Goal: Information Seeking & Learning: Learn about a topic

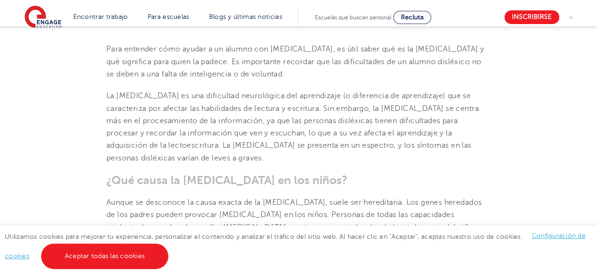
scroll to position [520, 0]
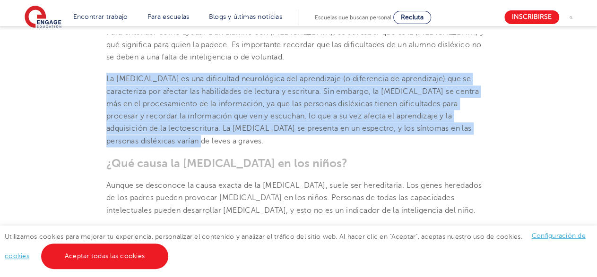
drag, startPoint x: 100, startPoint y: 59, endPoint x: 479, endPoint y: 107, distance: 381.9
copy font "La [MEDICAL_DATA] es una dificultad neurológica del aprendizaje (o diferencia d…"
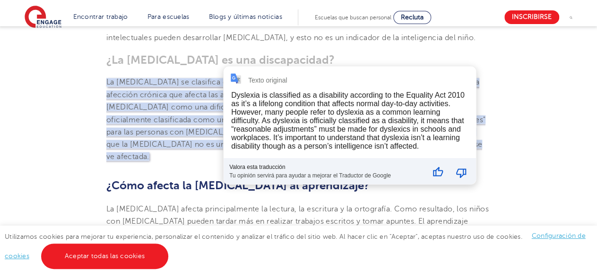
scroll to position [708, 0]
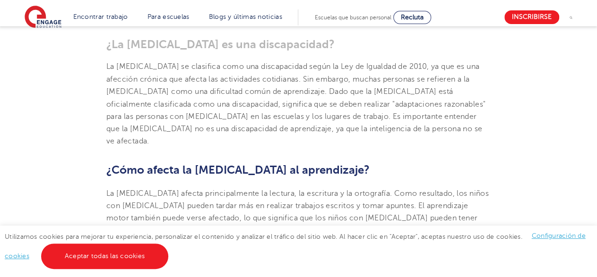
click at [171, 163] on font "¿Cómo afecta la [MEDICAL_DATA] al aprendizaje?" at bounding box center [237, 169] width 263 height 13
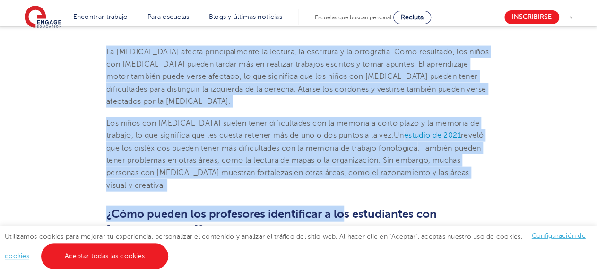
scroll to position [850, 0]
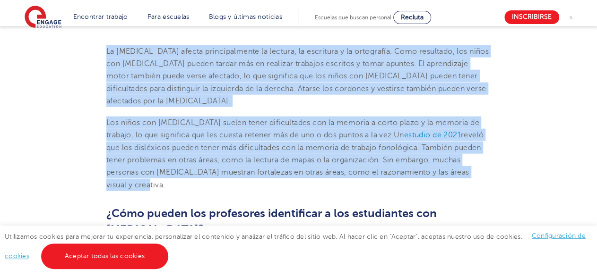
drag, startPoint x: 103, startPoint y: 101, endPoint x: 443, endPoint y: 120, distance: 340.2
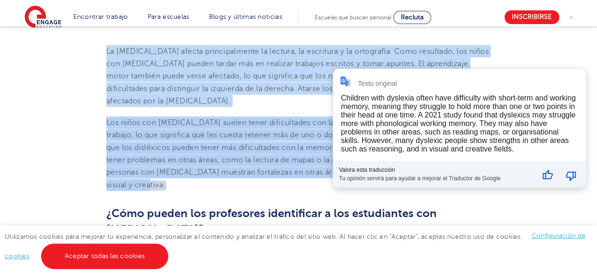
copy section "La [MEDICAL_DATA] afecta principalmente la lectura, la escritura y la ortografí…"
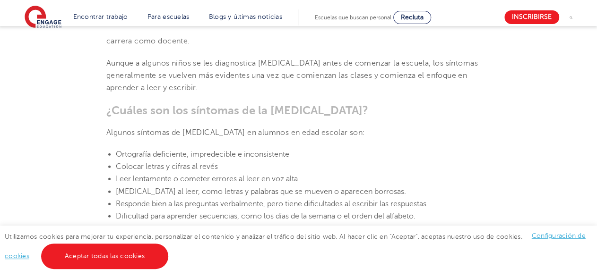
scroll to position [1086, 0]
